Goal: Check status: Check status

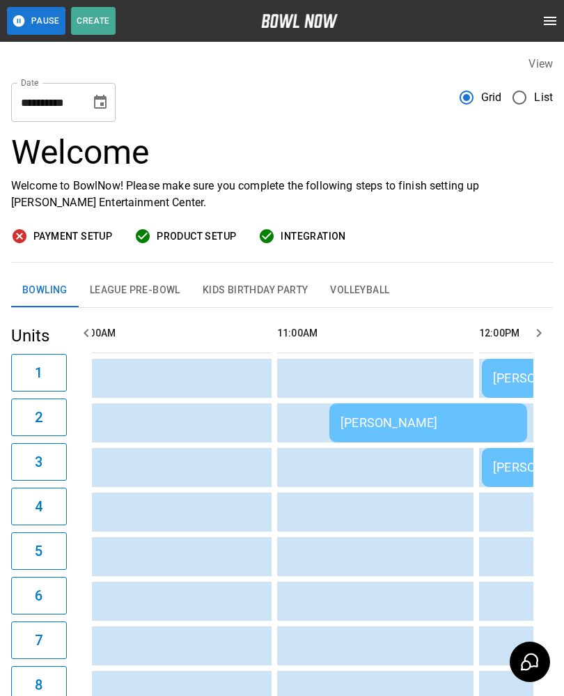
click at [127, 288] on button "League Pre-Bowl" at bounding box center [135, 290] width 113 height 33
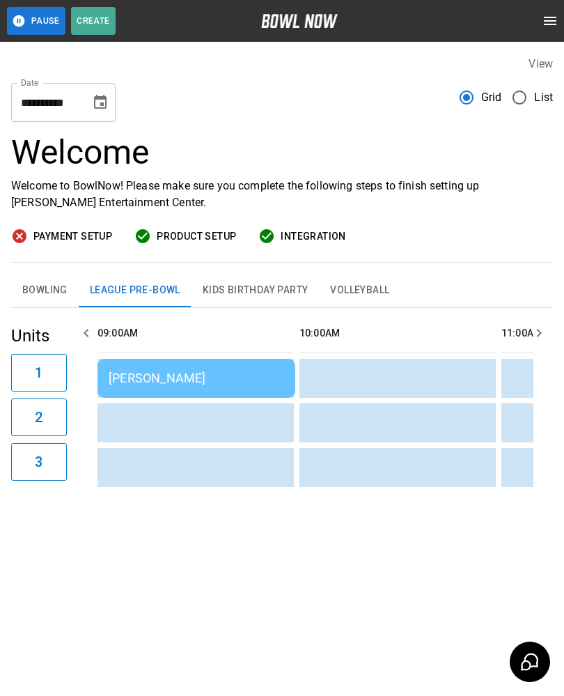
click at [167, 378] on div "[PERSON_NAME]" at bounding box center [197, 378] width 176 height 15
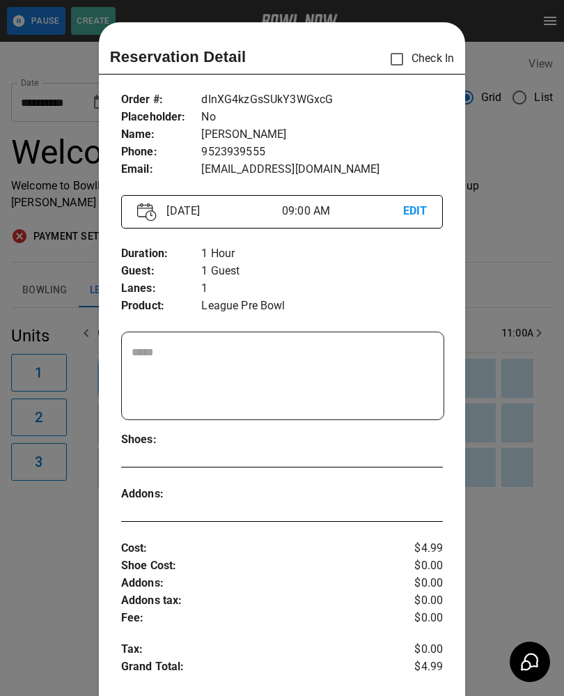
scroll to position [22, 0]
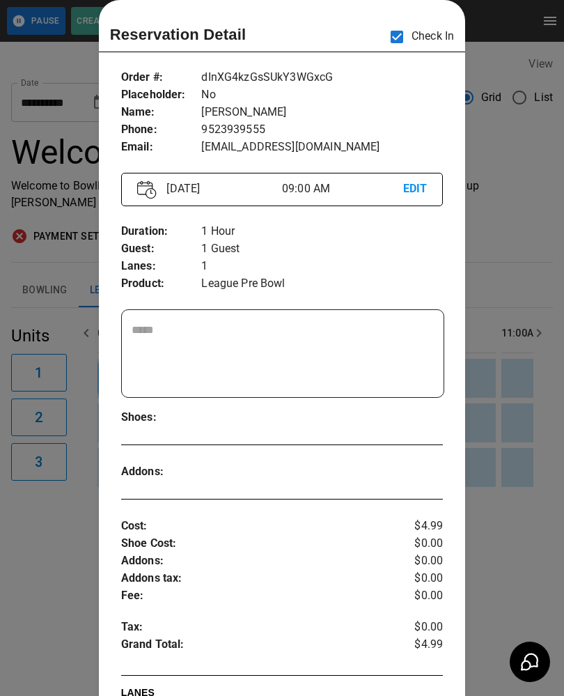
click at [56, 502] on div at bounding box center [282, 348] width 564 height 696
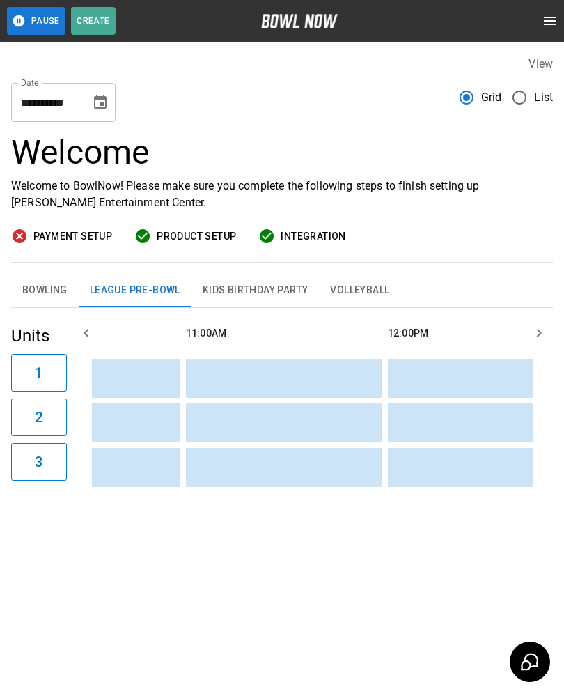
scroll to position [0, 404]
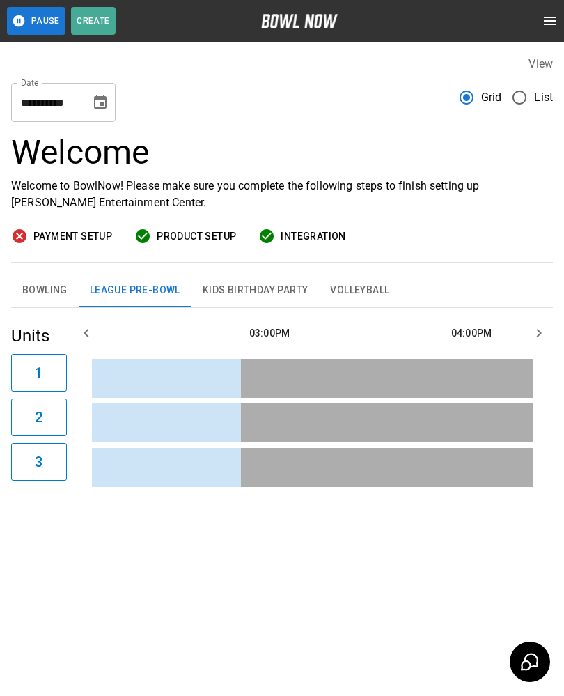
click at [44, 291] on button "Bowling" at bounding box center [45, 290] width 68 height 33
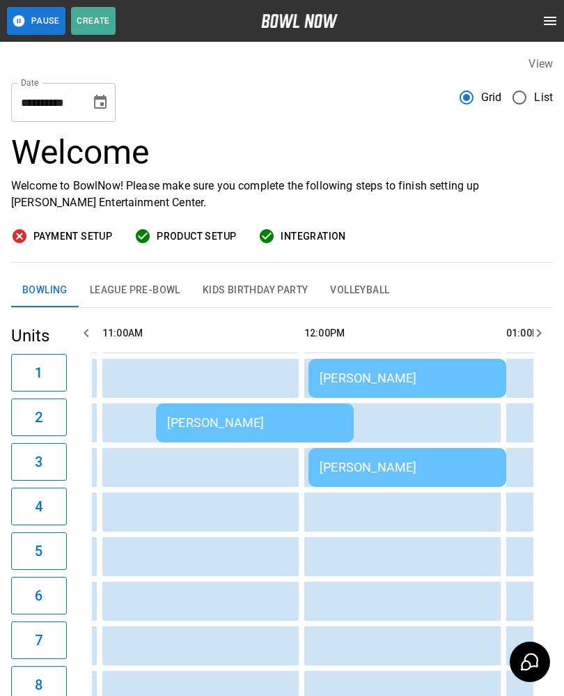
click at [191, 425] on div "[PERSON_NAME]" at bounding box center [255, 422] width 176 height 15
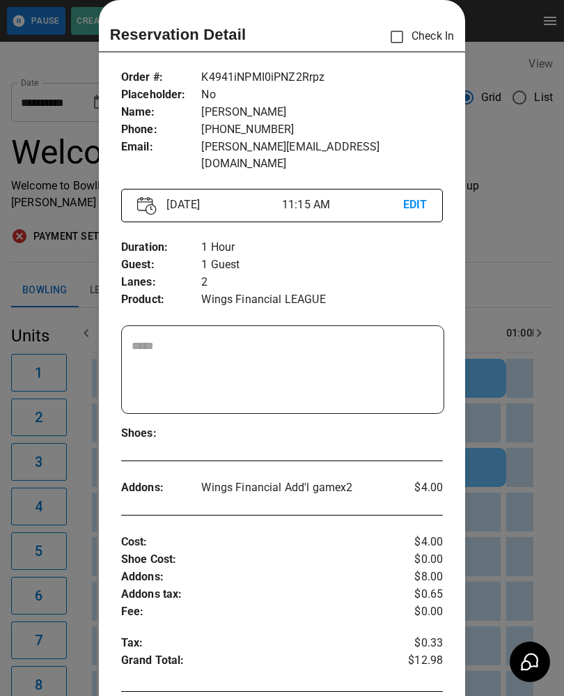
click at [67, 559] on div at bounding box center [282, 348] width 564 height 696
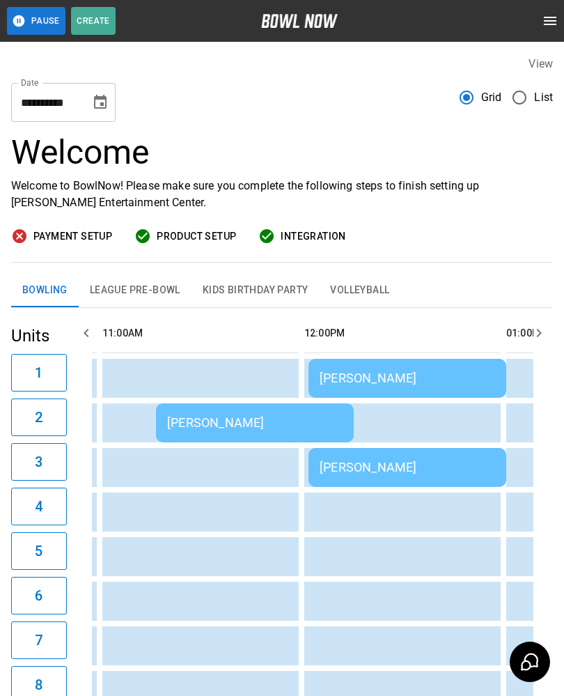
click at [380, 383] on div "[PERSON_NAME]" at bounding box center [408, 378] width 176 height 15
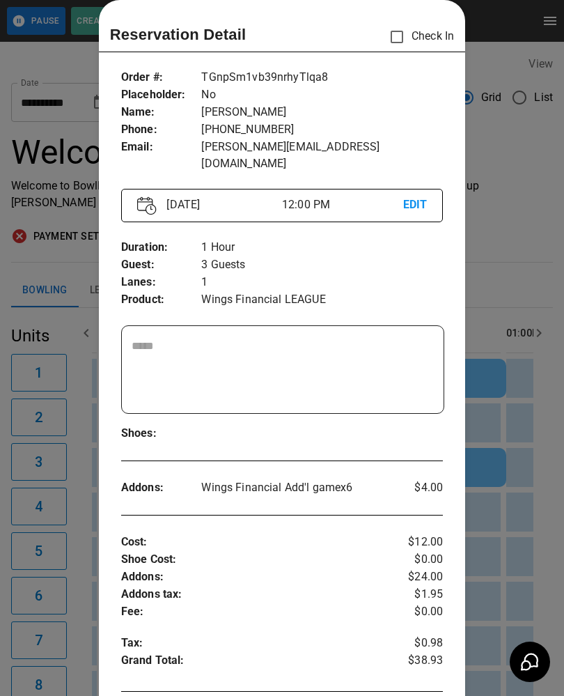
click at [29, 588] on div at bounding box center [282, 348] width 564 height 696
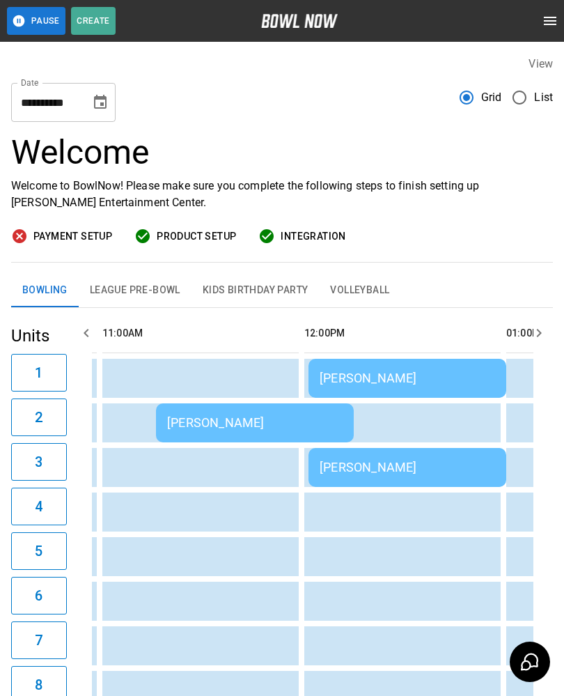
click at [356, 463] on div "[PERSON_NAME]" at bounding box center [408, 467] width 176 height 15
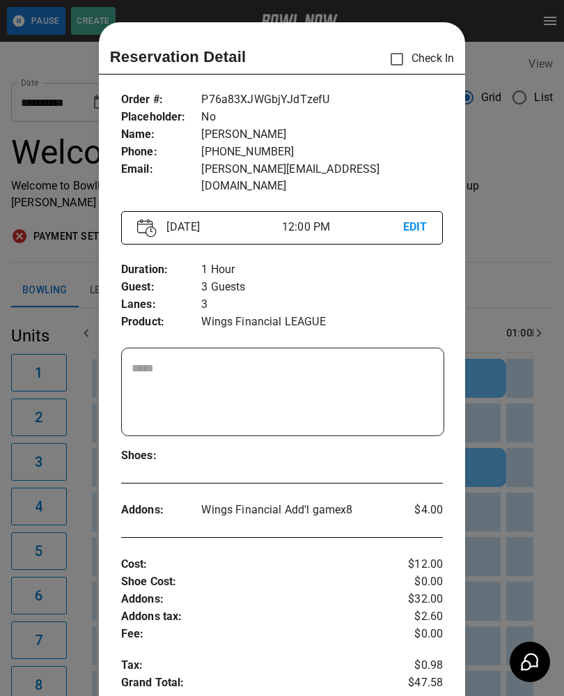
scroll to position [22, 0]
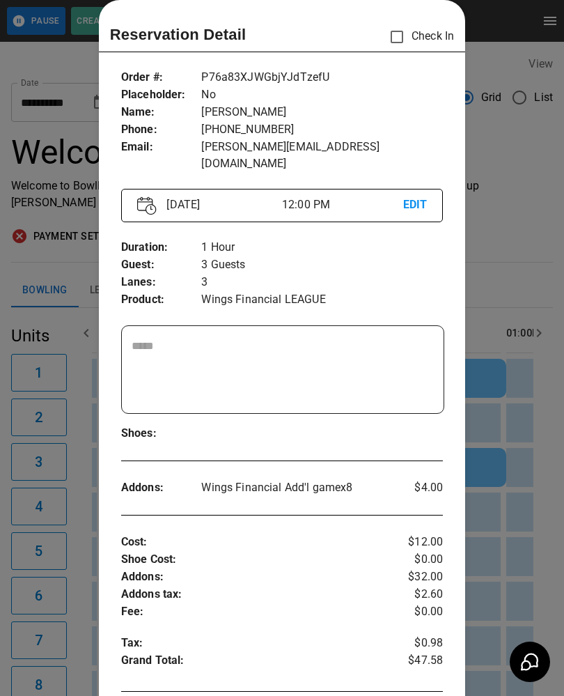
click at [77, 640] on div at bounding box center [282, 348] width 564 height 696
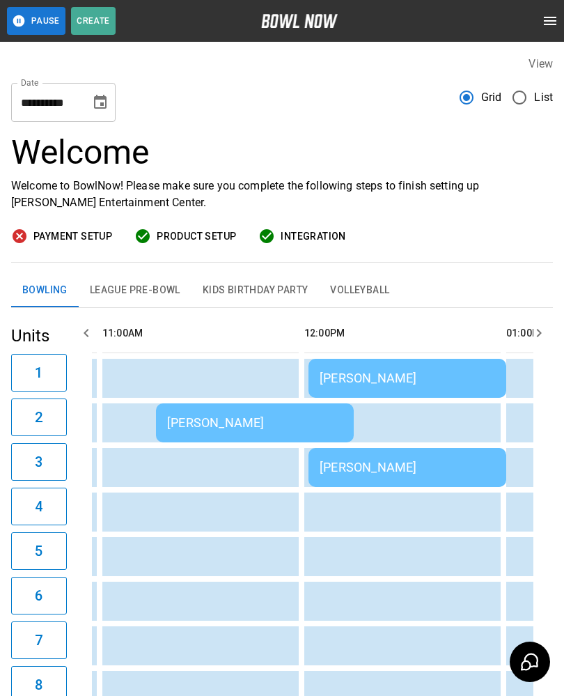
click at [372, 472] on div "[PERSON_NAME]" at bounding box center [408, 467] width 176 height 15
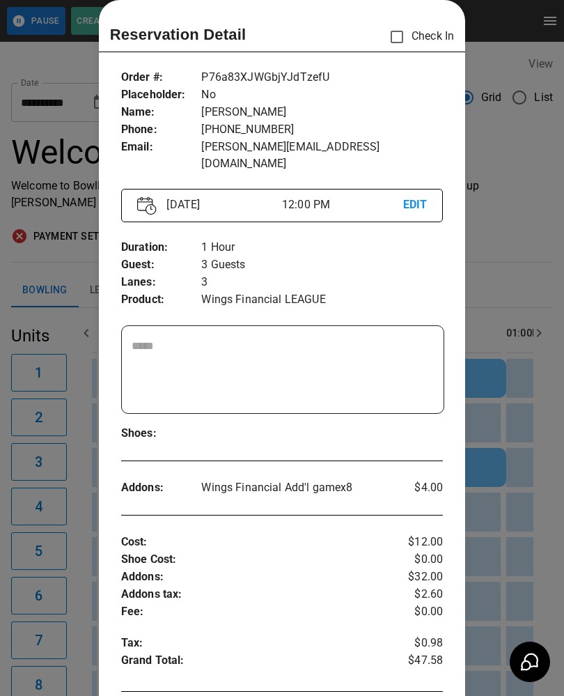
click at [55, 511] on div at bounding box center [282, 348] width 564 height 696
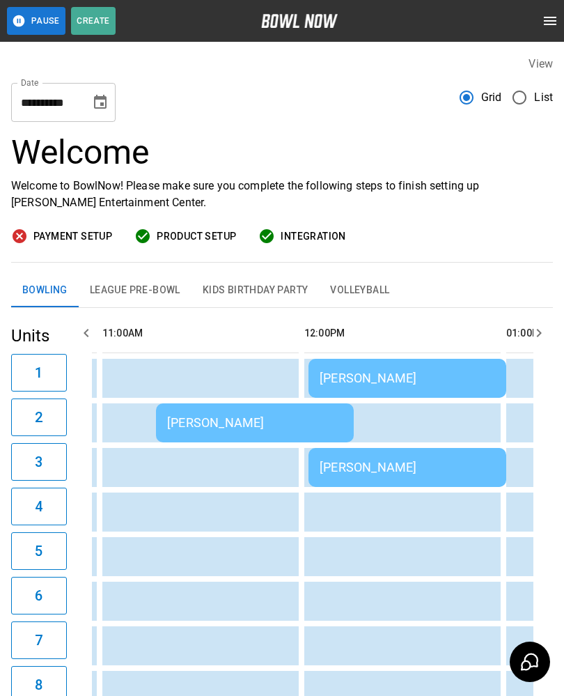
click at [382, 377] on div "[PERSON_NAME]" at bounding box center [408, 378] width 176 height 15
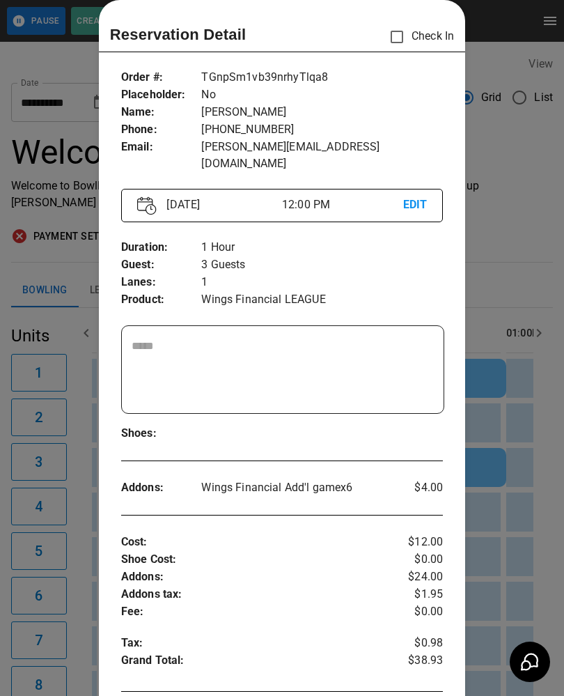
click at [73, 550] on div at bounding box center [282, 348] width 564 height 696
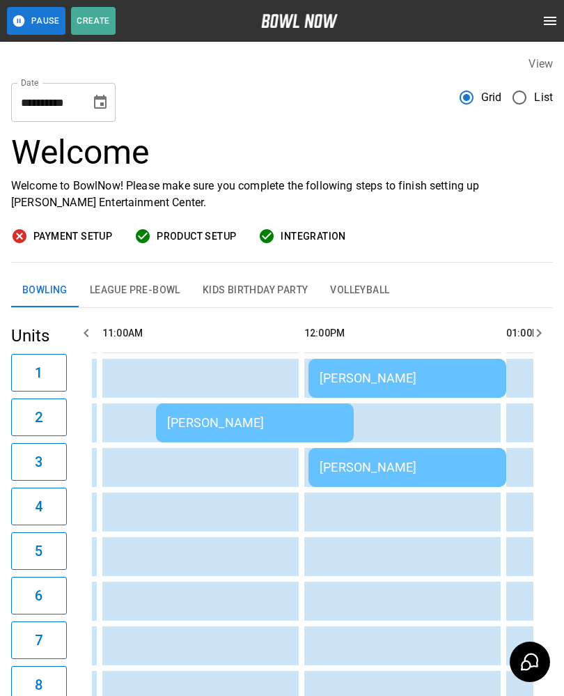
click at [327, 477] on td "[PERSON_NAME]" at bounding box center [408, 467] width 198 height 39
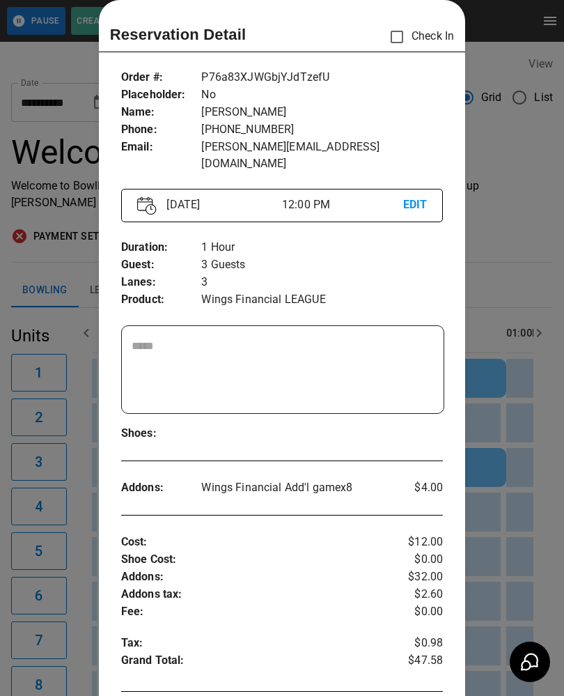
click at [64, 527] on div at bounding box center [282, 348] width 564 height 696
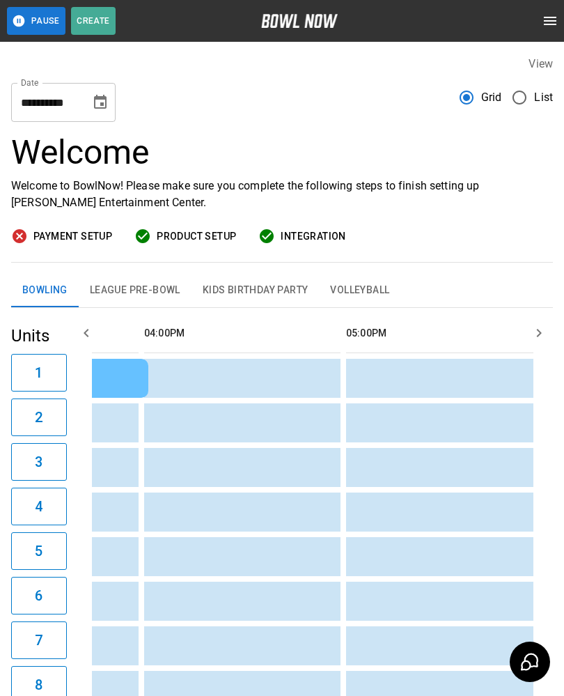
scroll to position [0, 1368]
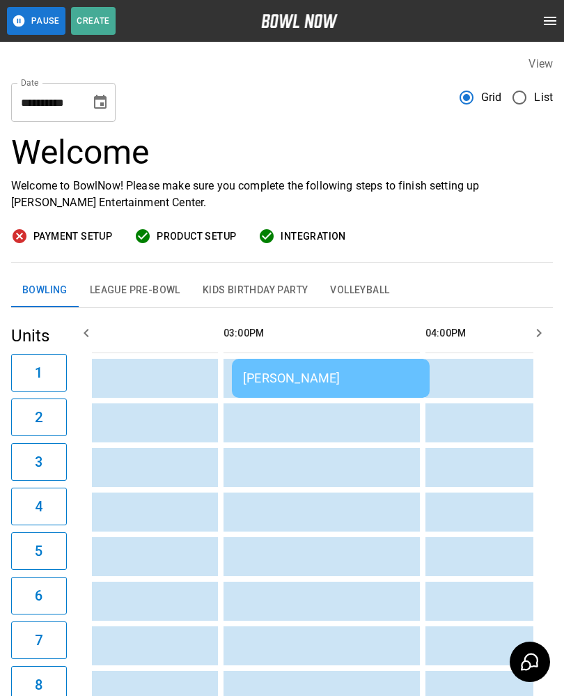
click at [279, 378] on div "[PERSON_NAME]" at bounding box center [331, 378] width 176 height 15
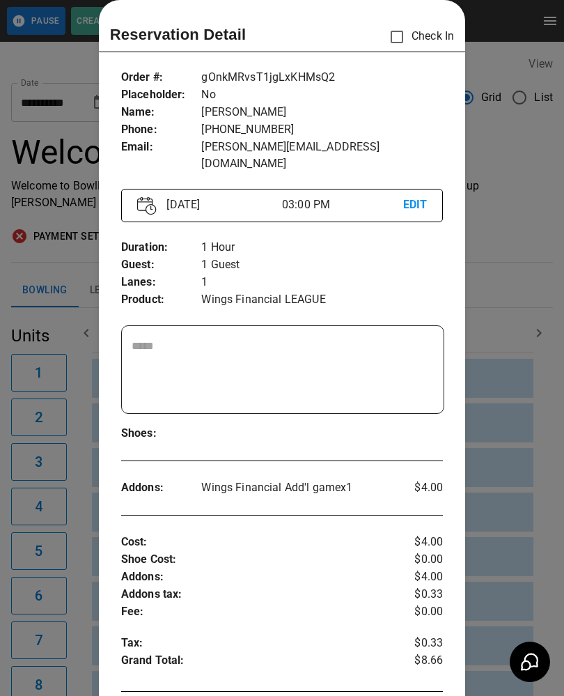
click at [47, 407] on div at bounding box center [282, 348] width 564 height 696
